Goal: Task Accomplishment & Management: Manage account settings

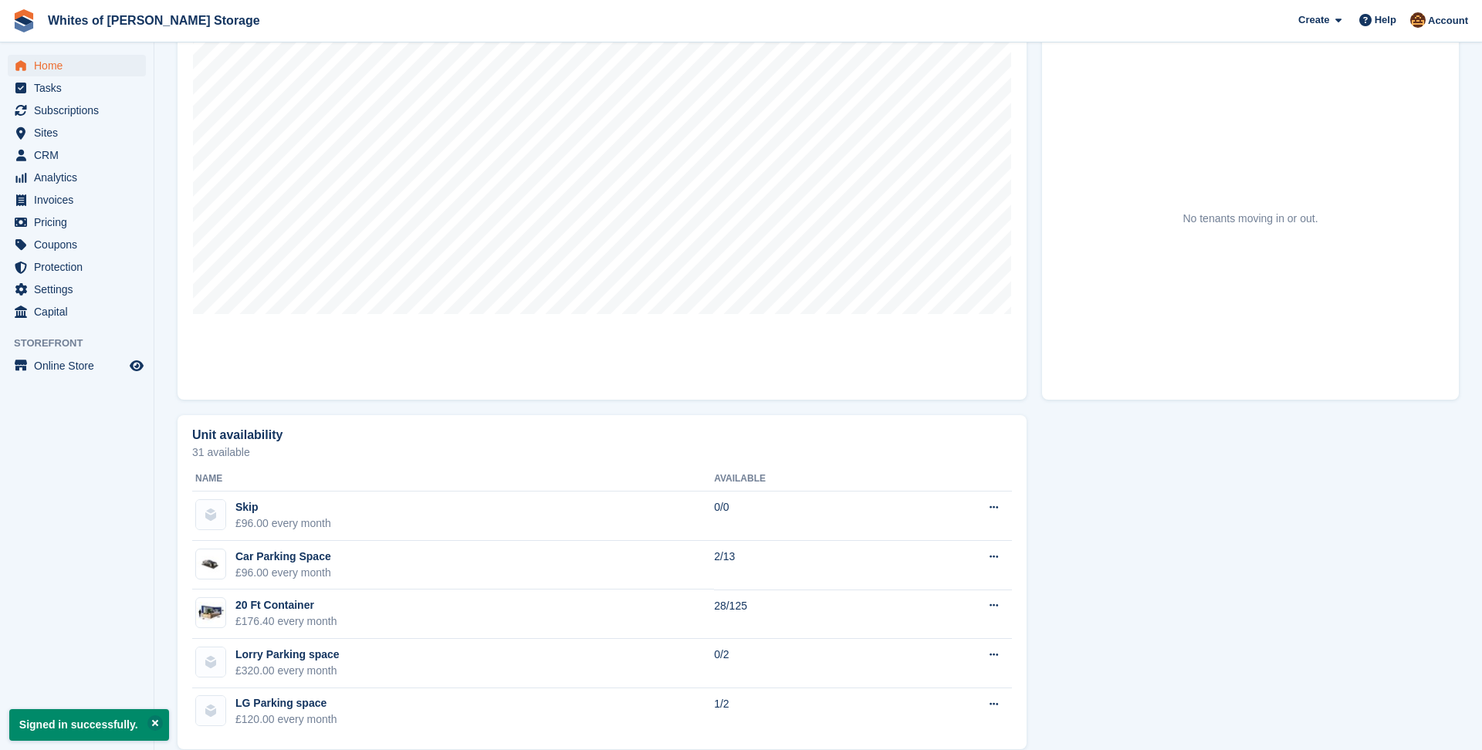
scroll to position [196, 0]
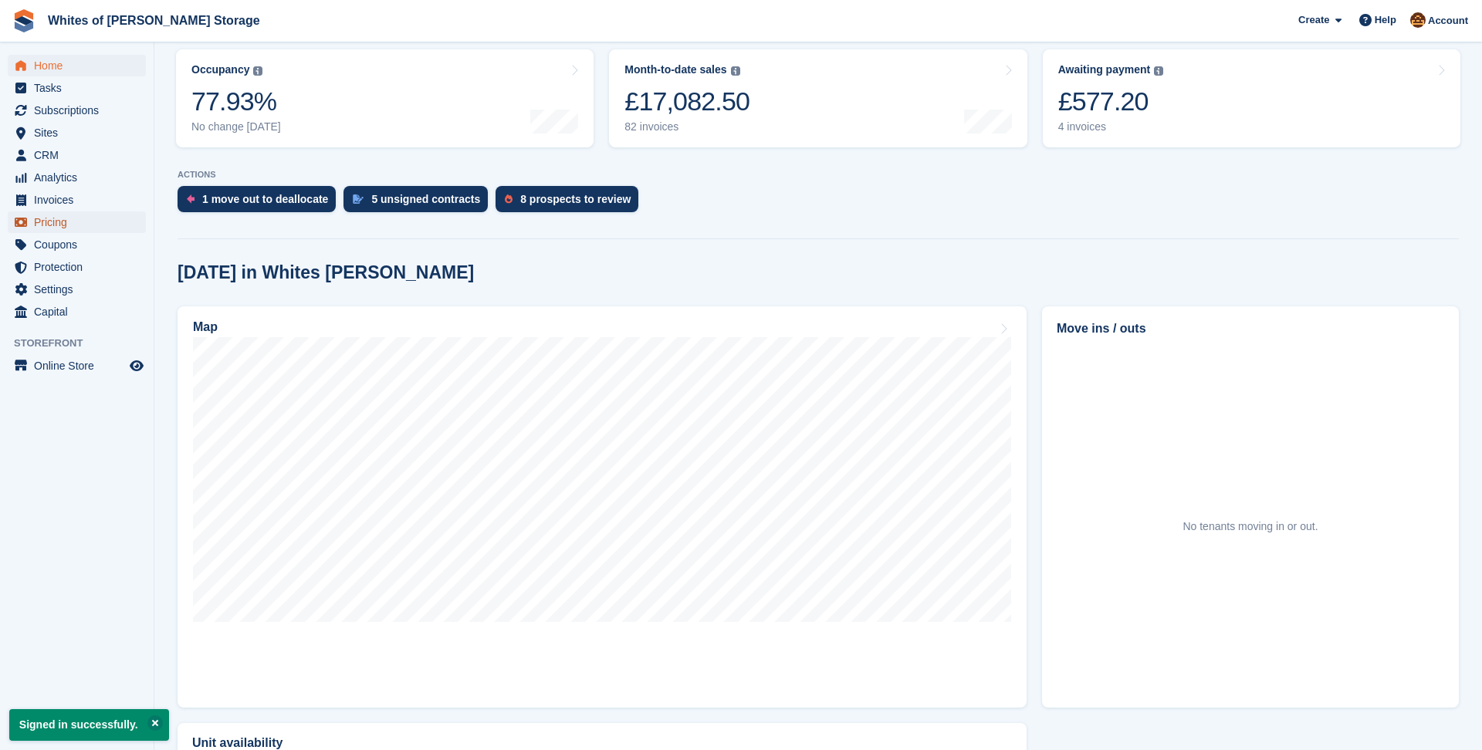
click at [90, 225] on span "Pricing" at bounding box center [80, 223] width 93 height 22
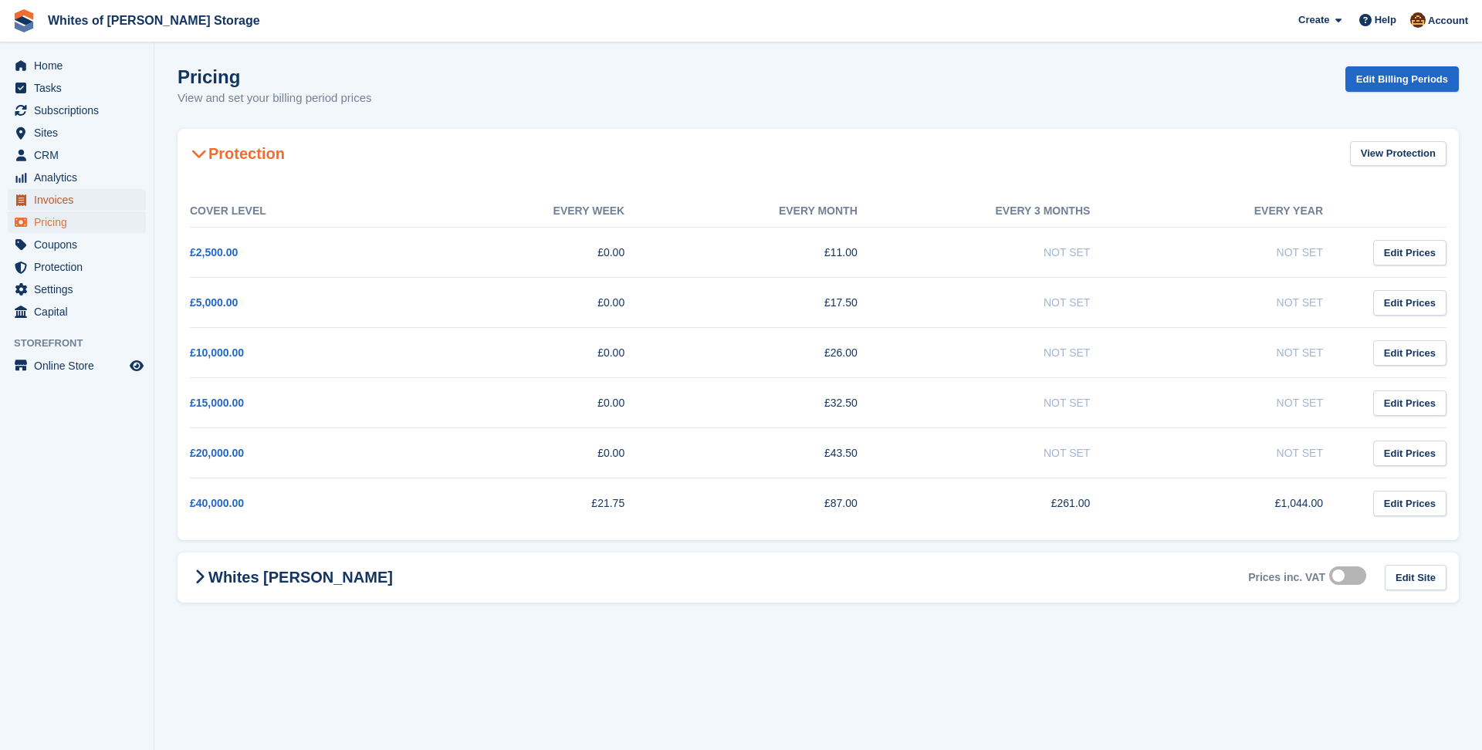
click at [62, 201] on span "Invoices" at bounding box center [80, 200] width 93 height 22
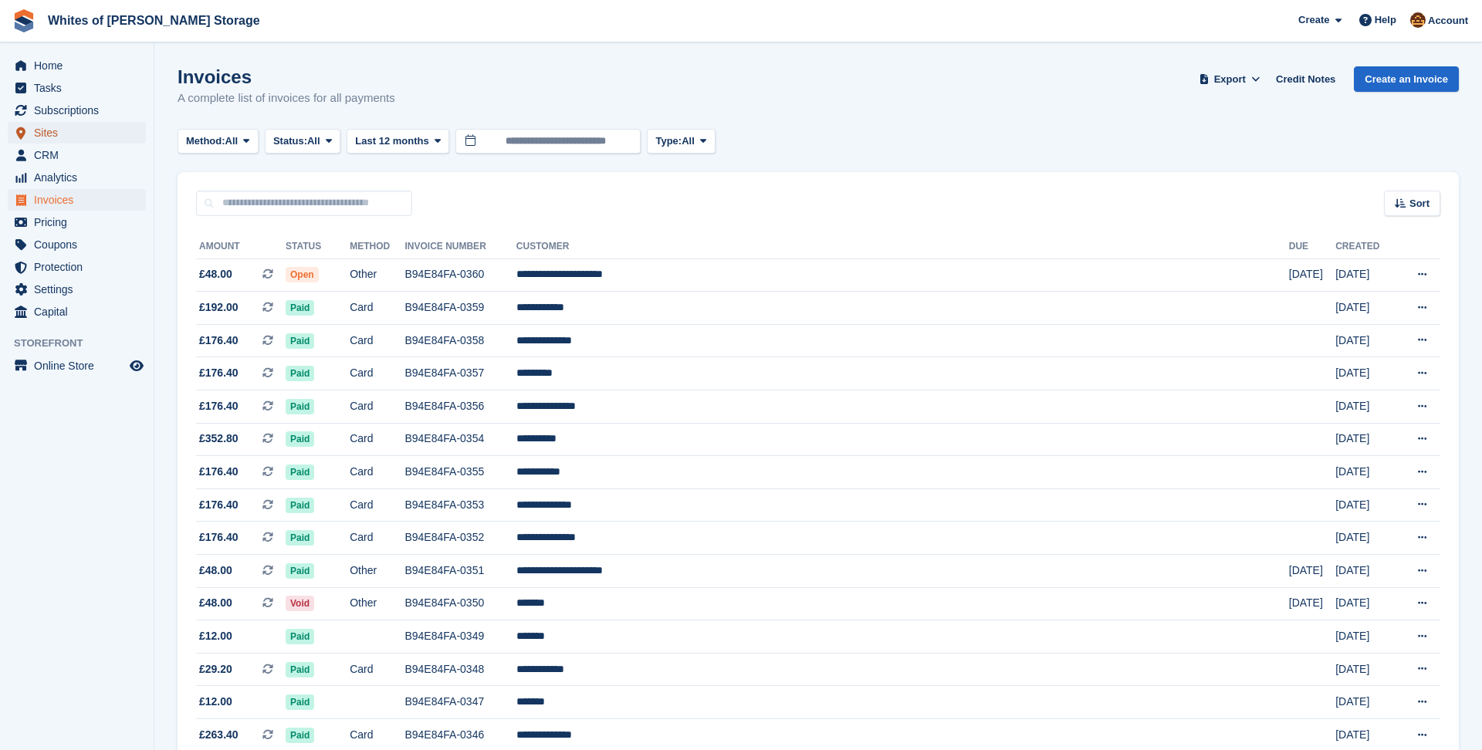
click at [49, 140] on span "Sites" at bounding box center [80, 133] width 93 height 22
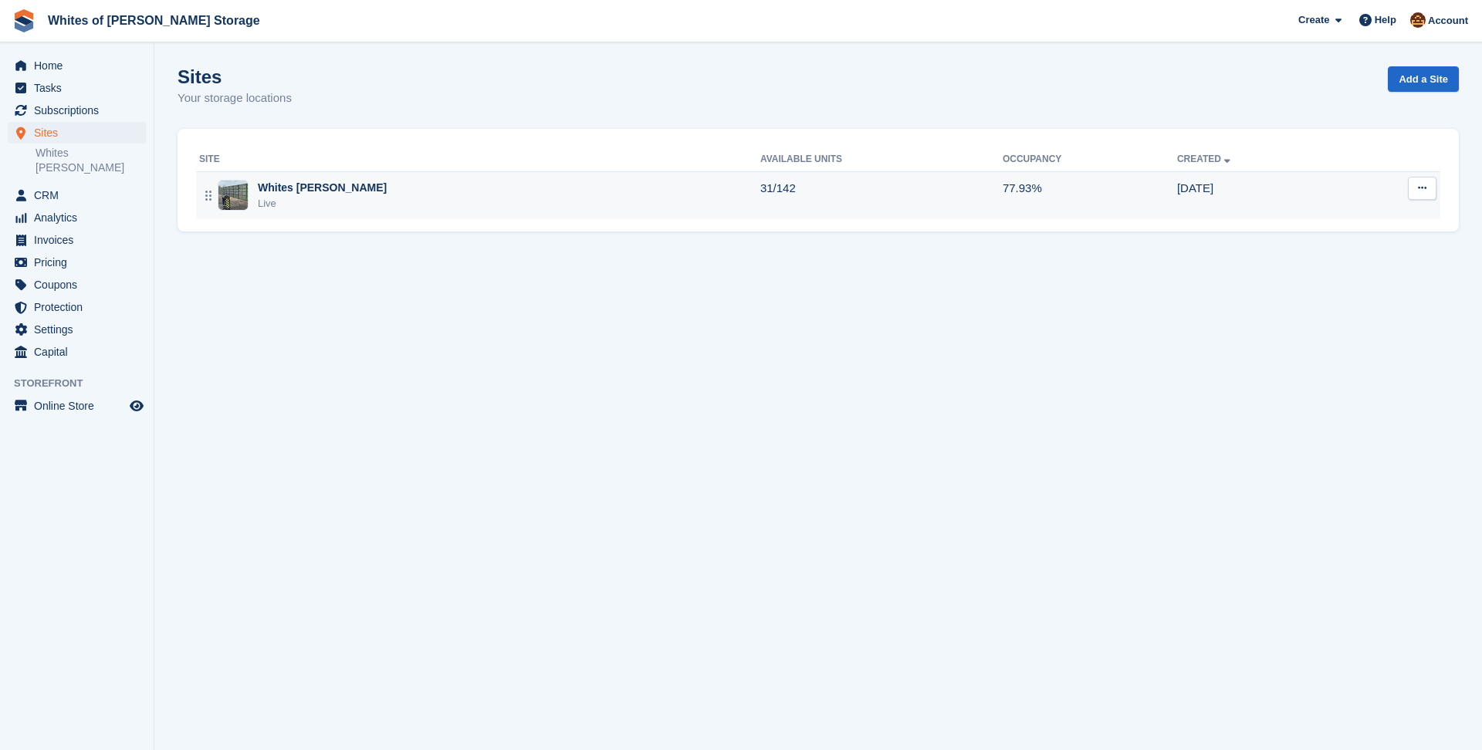
click at [361, 195] on div "Whites Earls Barton Live" at bounding box center [479, 196] width 561 height 32
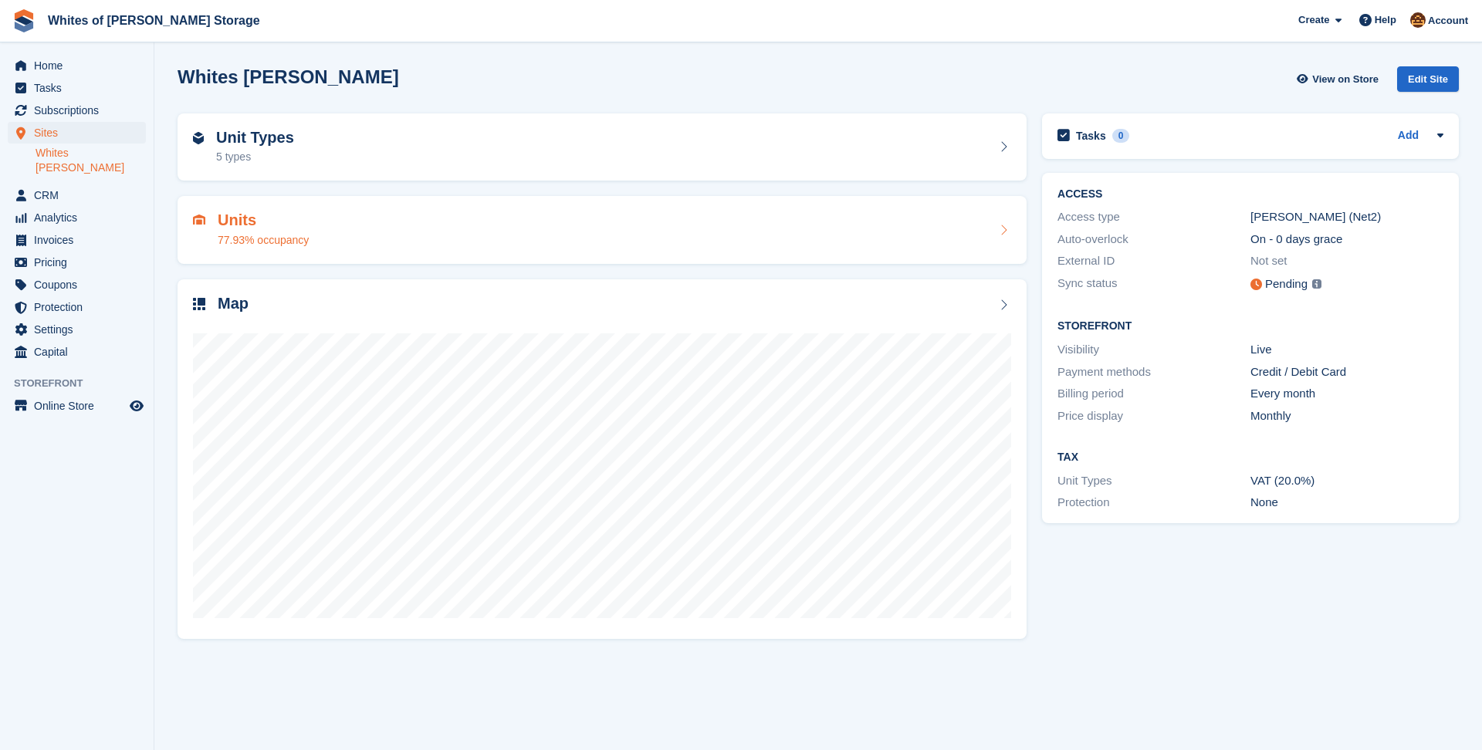
click at [652, 244] on div "Units 77.93% occupancy" at bounding box center [602, 230] width 818 height 37
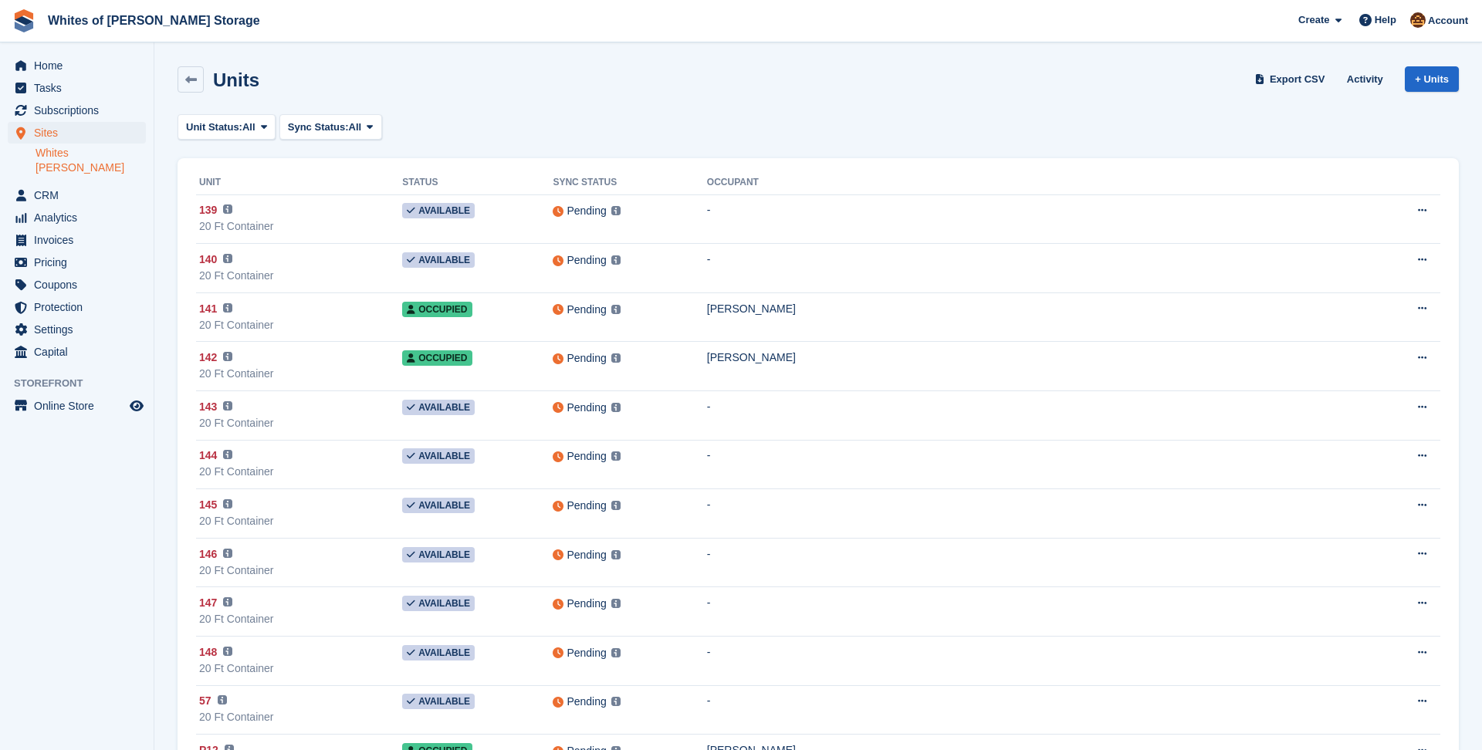
click at [81, 155] on link "Whites [PERSON_NAME]" at bounding box center [91, 160] width 110 height 29
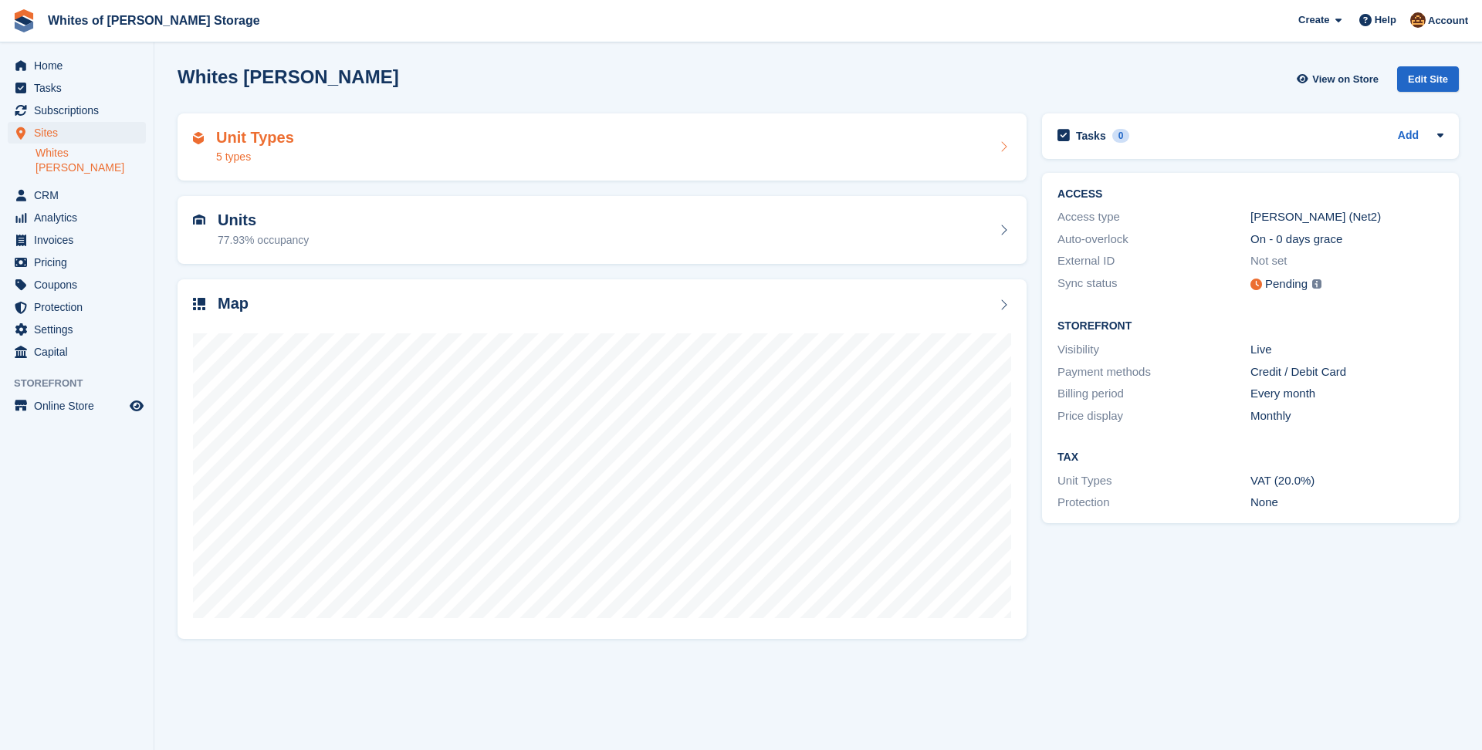
click at [902, 154] on div "Unit Types 5 types" at bounding box center [602, 147] width 818 height 37
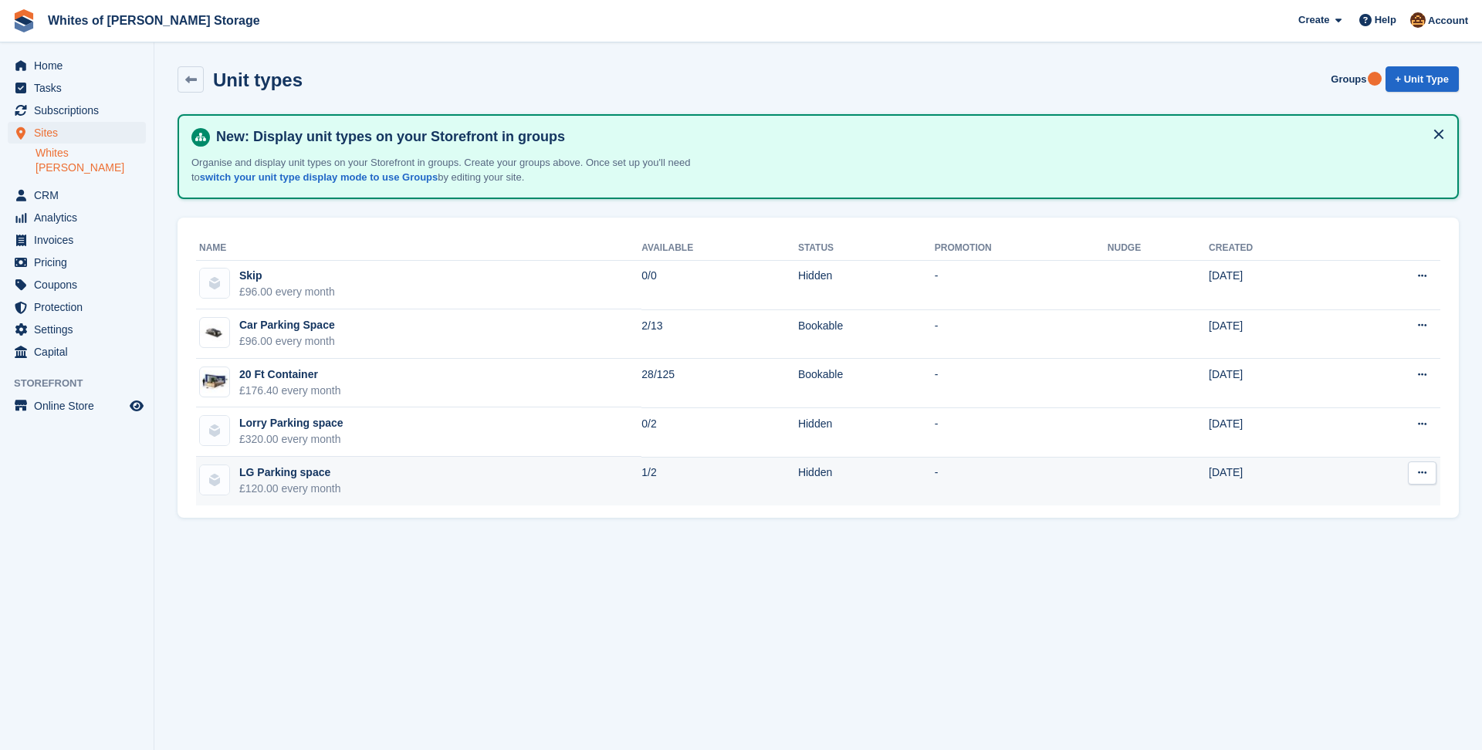
click at [554, 490] on td "LG Parking space £120.00 every month" at bounding box center [418, 481] width 445 height 49
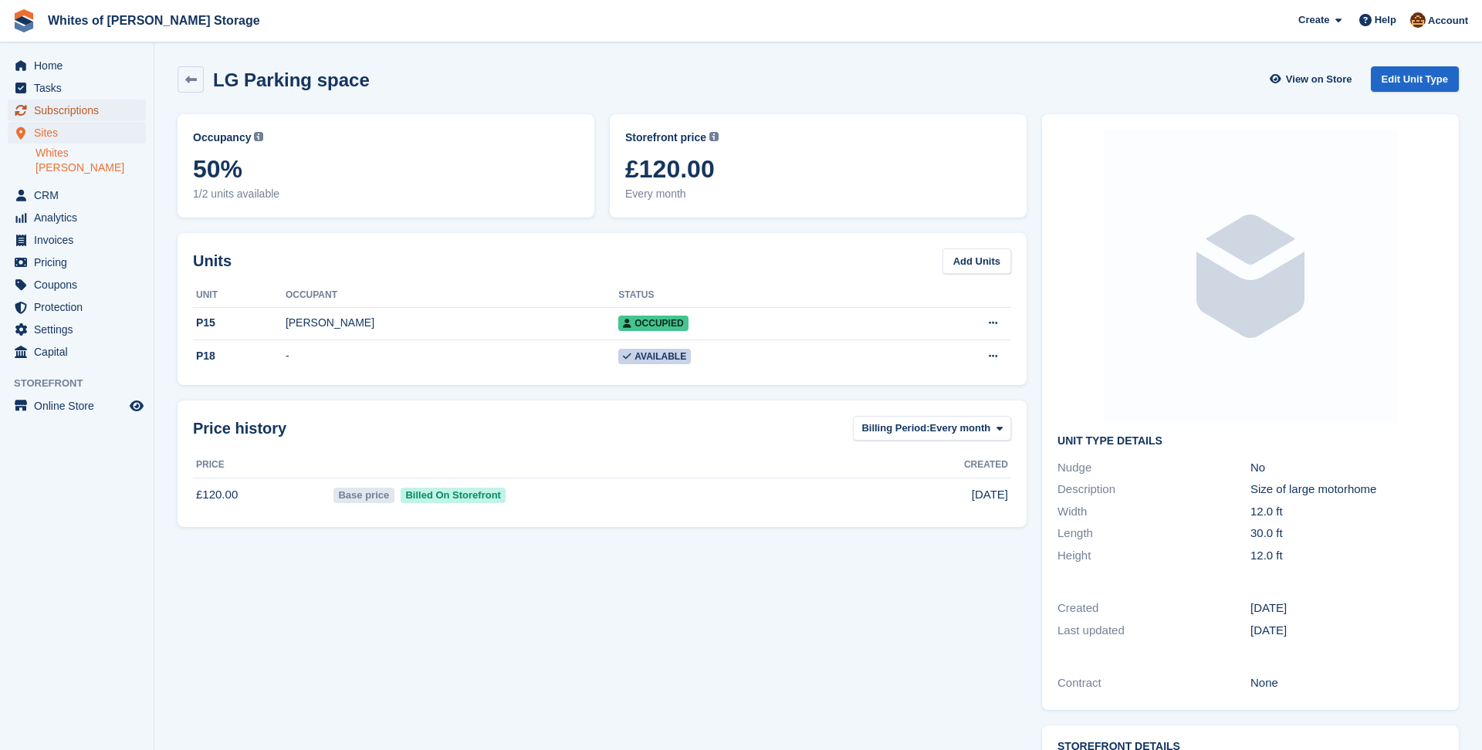
click at [72, 114] on span "Subscriptions" at bounding box center [80, 111] width 93 height 22
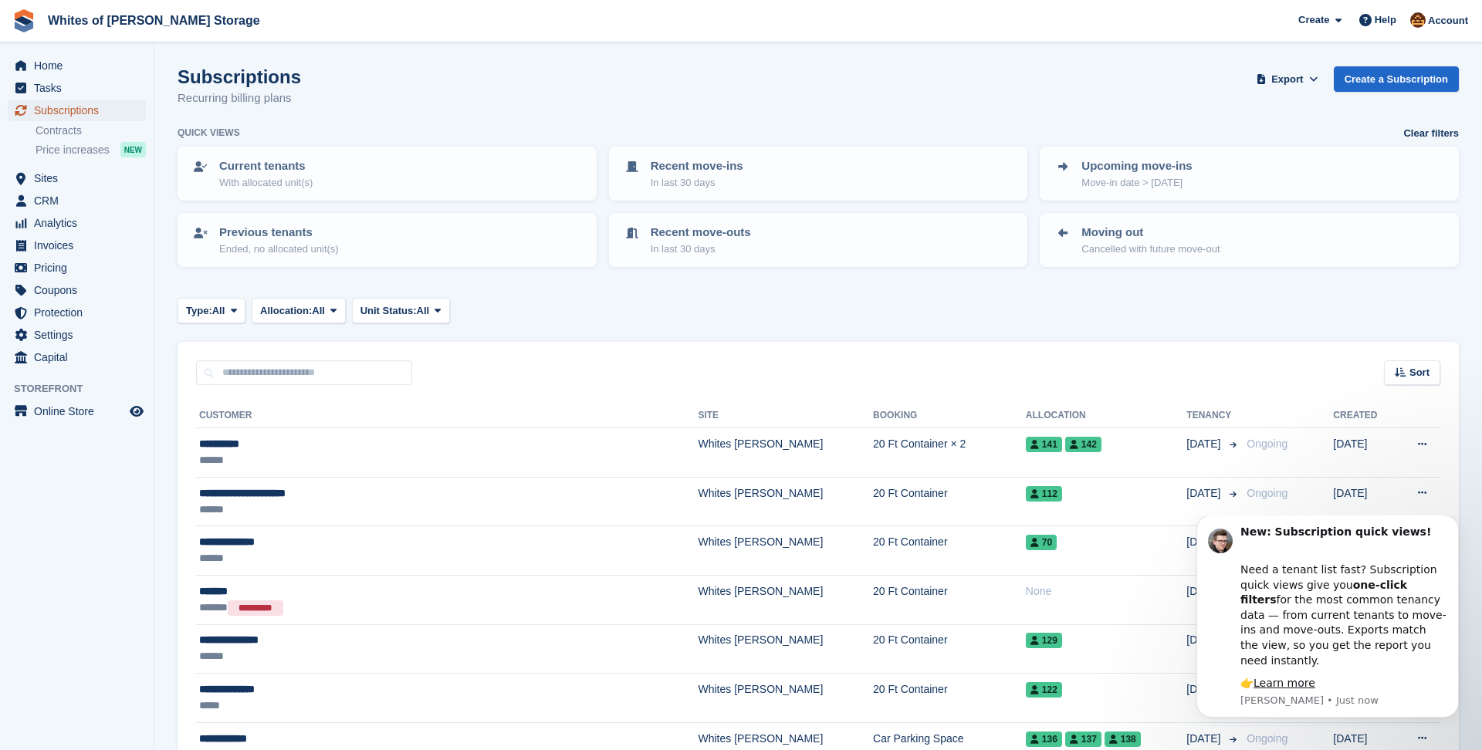
click at [77, 108] on span "Subscriptions" at bounding box center [80, 111] width 93 height 22
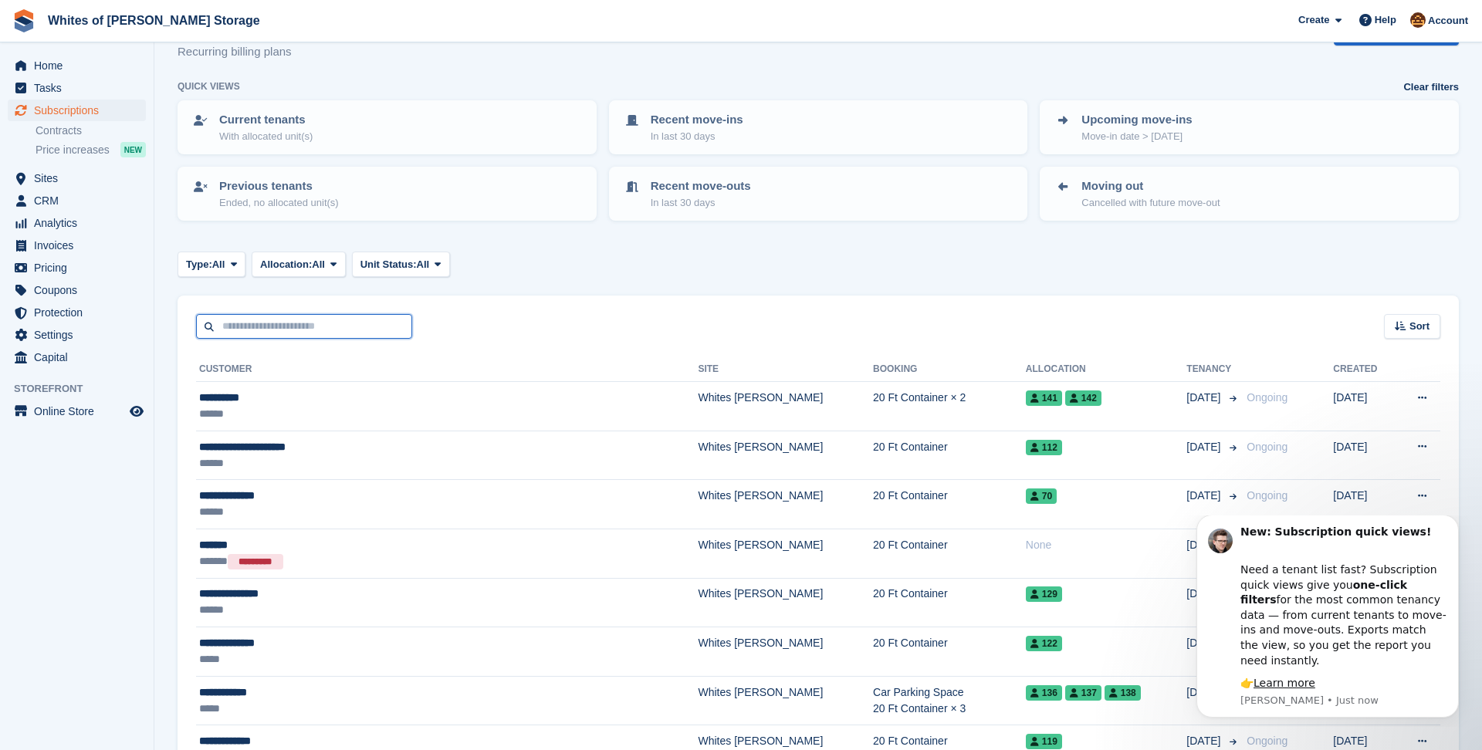
click at [340, 328] on input "text" at bounding box center [304, 326] width 216 height 25
type input "***"
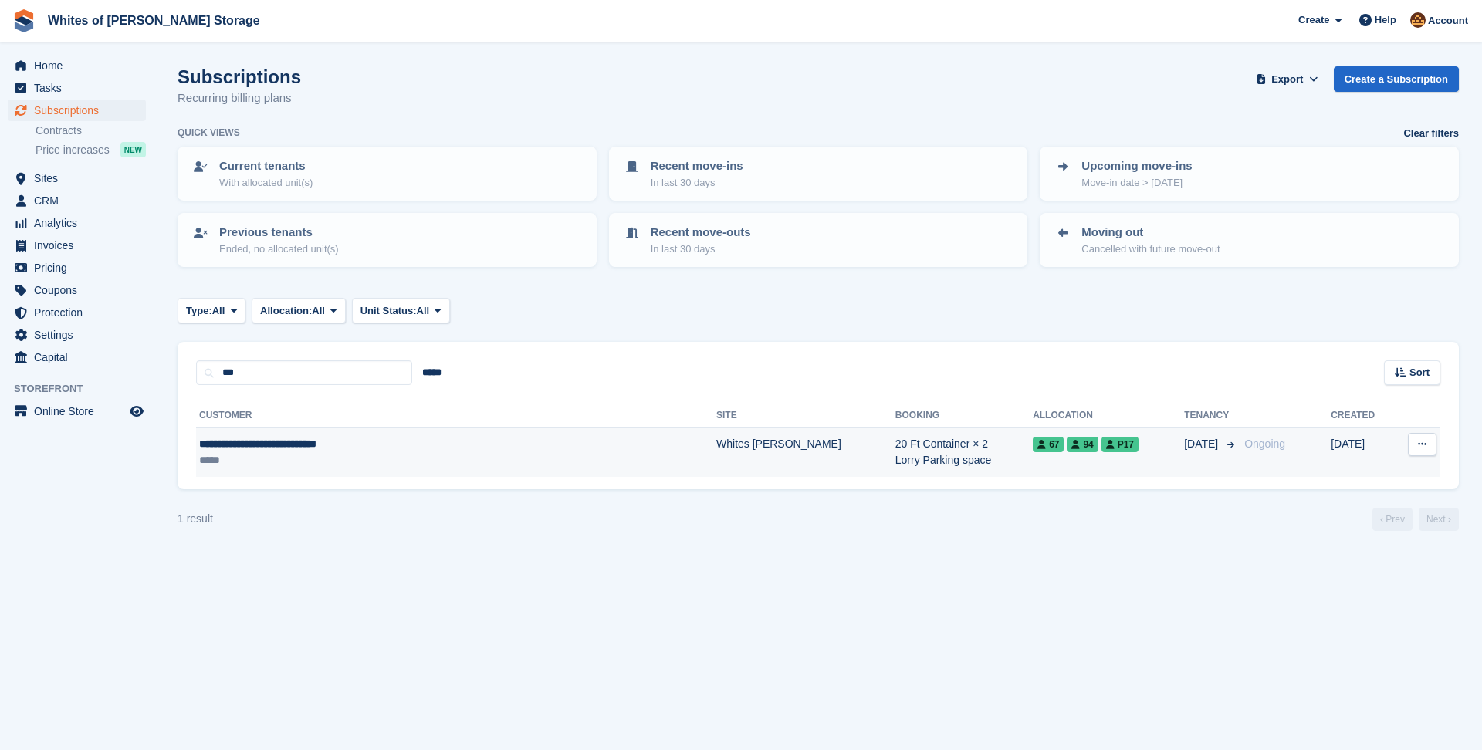
click at [1102, 445] on span "P17" at bounding box center [1120, 444] width 37 height 15
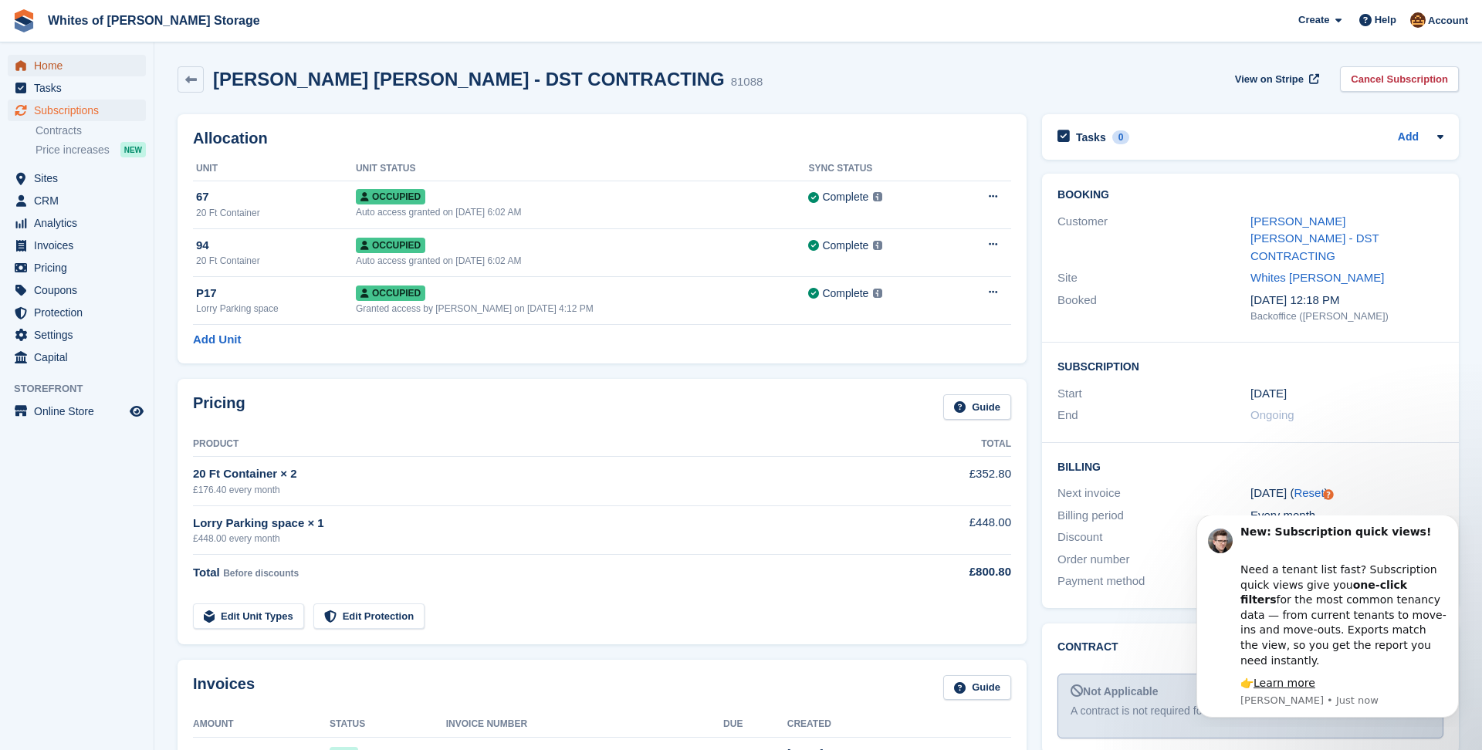
click at [63, 70] on span "Home" at bounding box center [80, 66] width 93 height 22
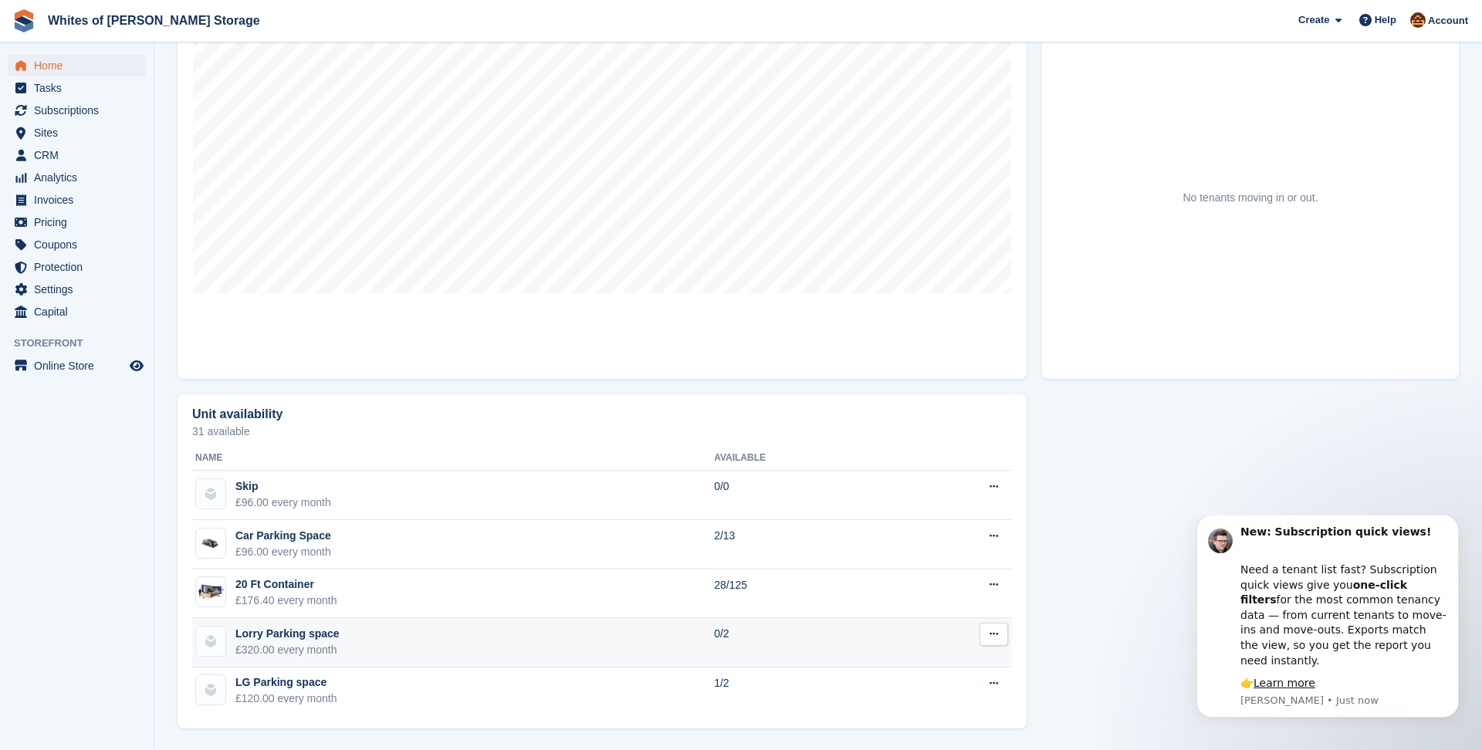
click at [585, 638] on td "Lorry Parking space £320.00 every month" at bounding box center [453, 642] width 522 height 49
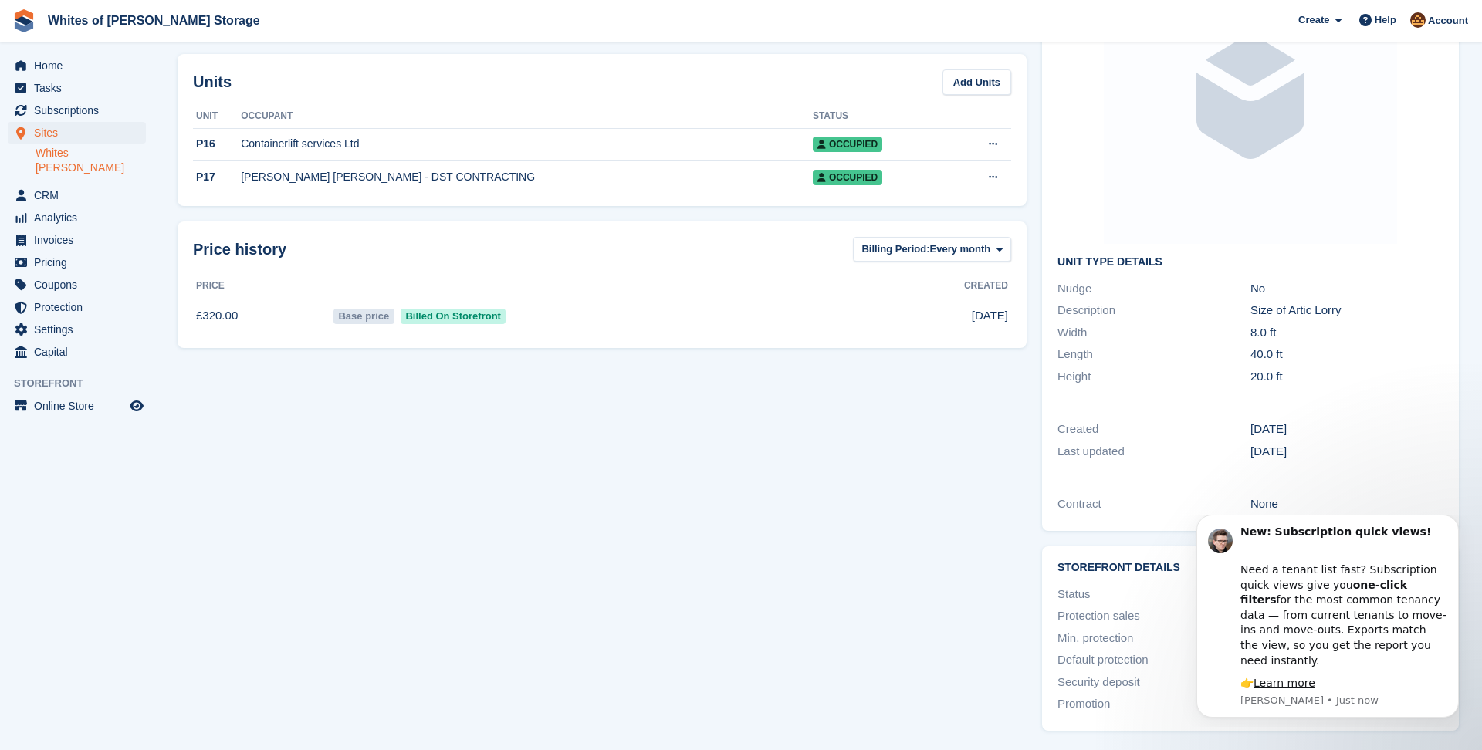
click at [811, 568] on div "Occupancy Current percentage of all currently allocated units of this unit type…" at bounding box center [602, 332] width 865 height 810
